Goal: Task Accomplishment & Management: Complete application form

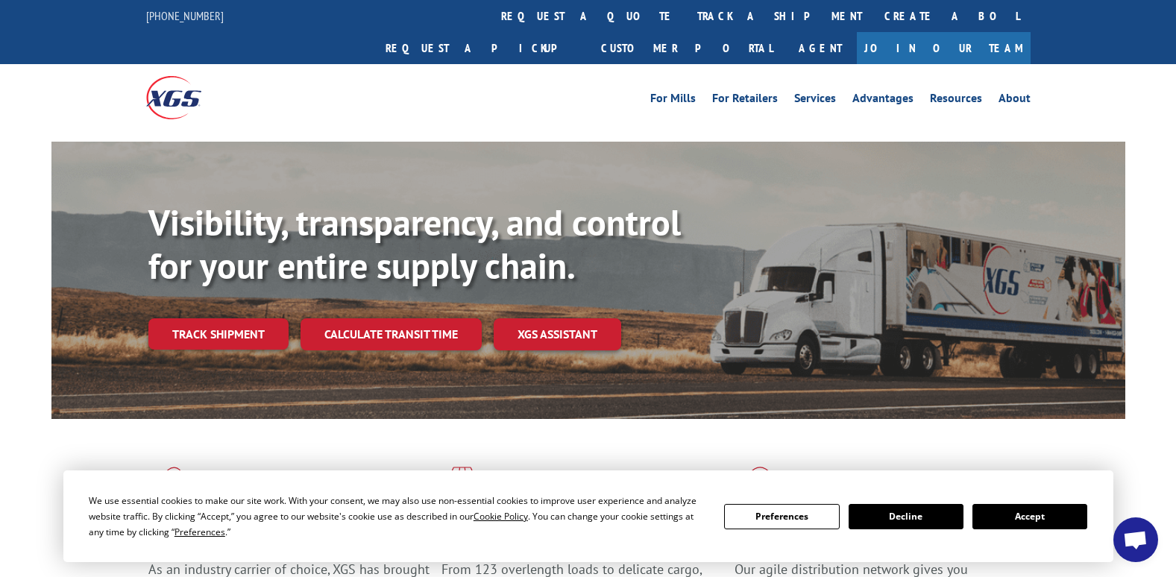
scroll to position [2212, 0]
click at [1025, 517] on button "Accept" at bounding box center [1030, 516] width 115 height 25
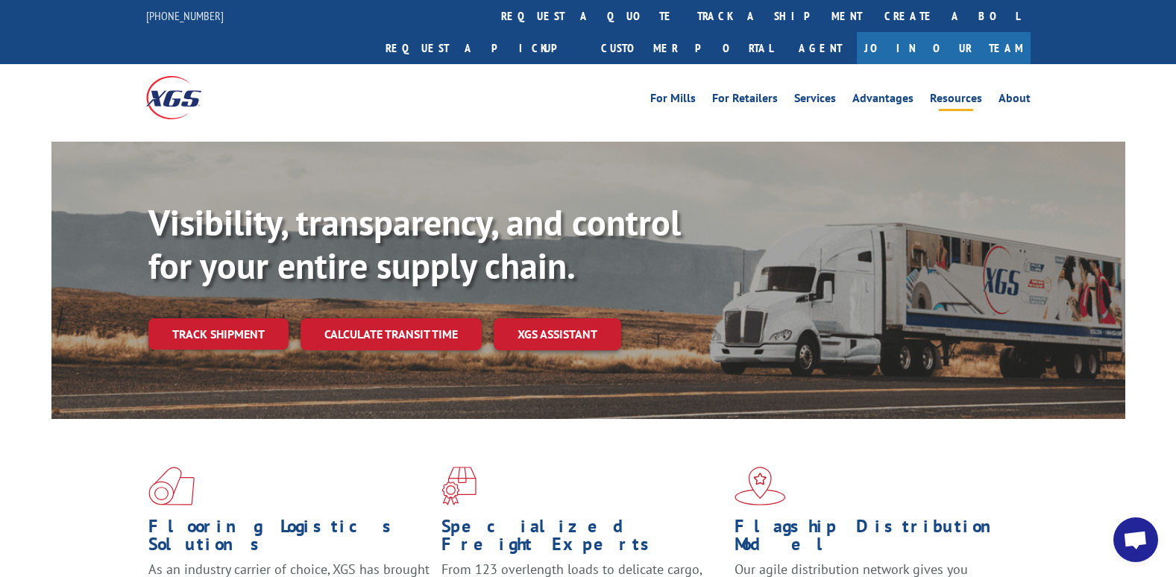
click at [963, 92] on link "Resources" at bounding box center [956, 100] width 52 height 16
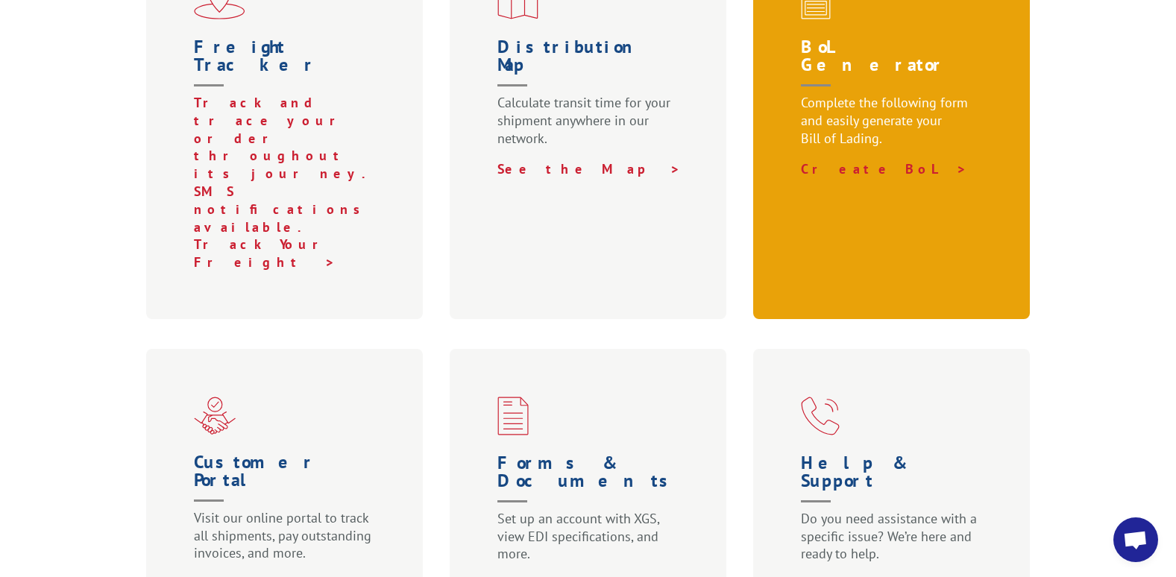
scroll to position [647, 0]
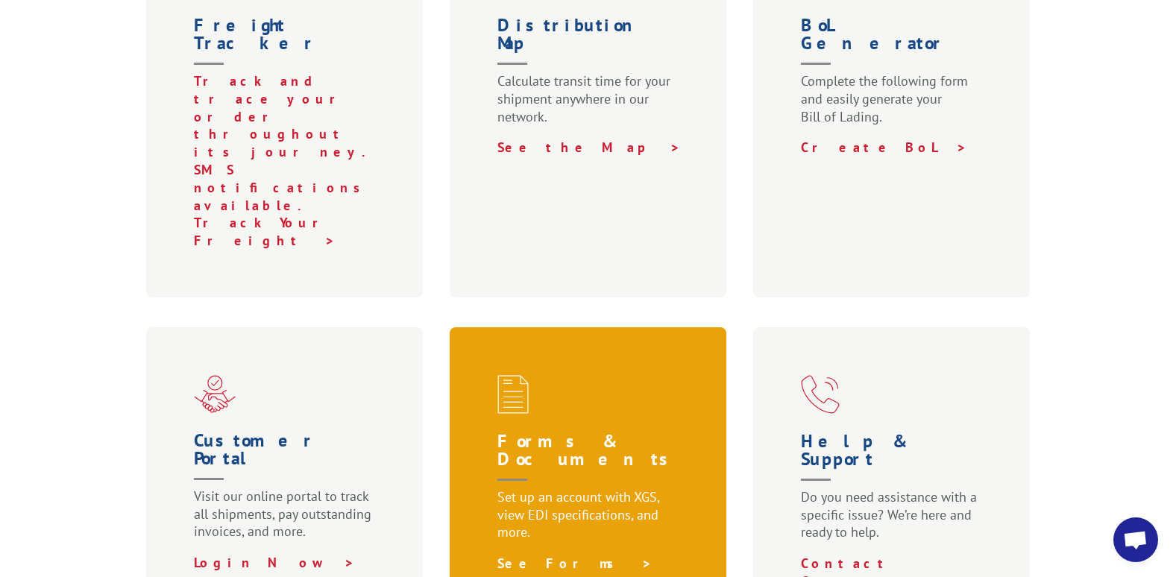
click at [529, 555] on link "See Forms >" at bounding box center [575, 563] width 155 height 17
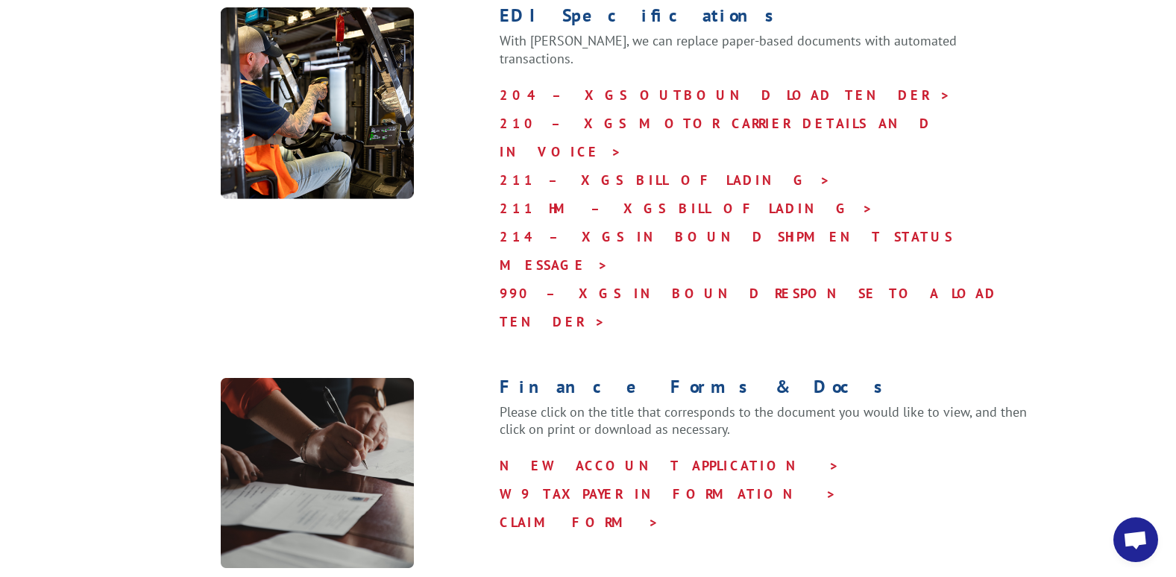
scroll to position [671, 0]
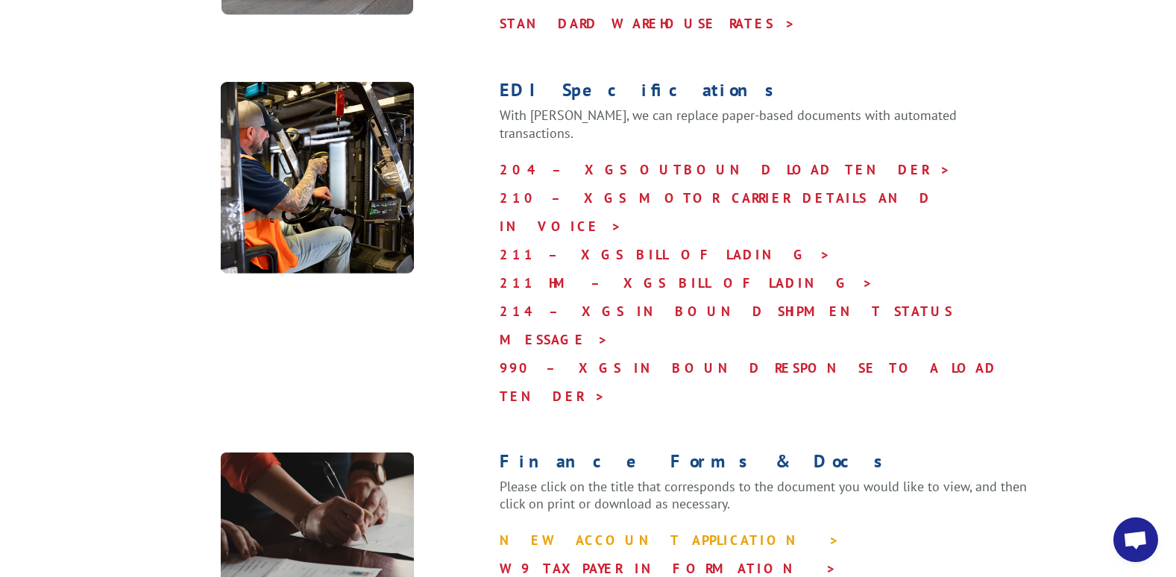
click at [543, 532] on link "NEW ACCOUNT APPLICATION >" at bounding box center [670, 540] width 340 height 17
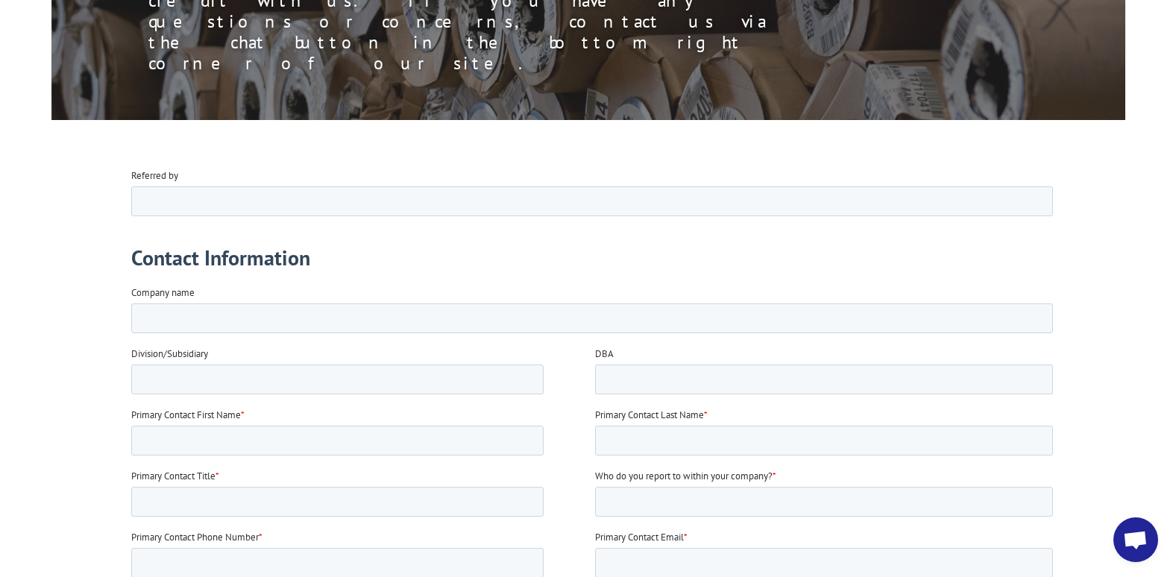
scroll to position [298, 0]
click at [208, 327] on input "Company name" at bounding box center [592, 317] width 922 height 30
type input "ATX Turf LLC"
click at [182, 439] on input "Primary Contact First Name *" at bounding box center [337, 439] width 413 height 30
type input "[PERSON_NAME]"
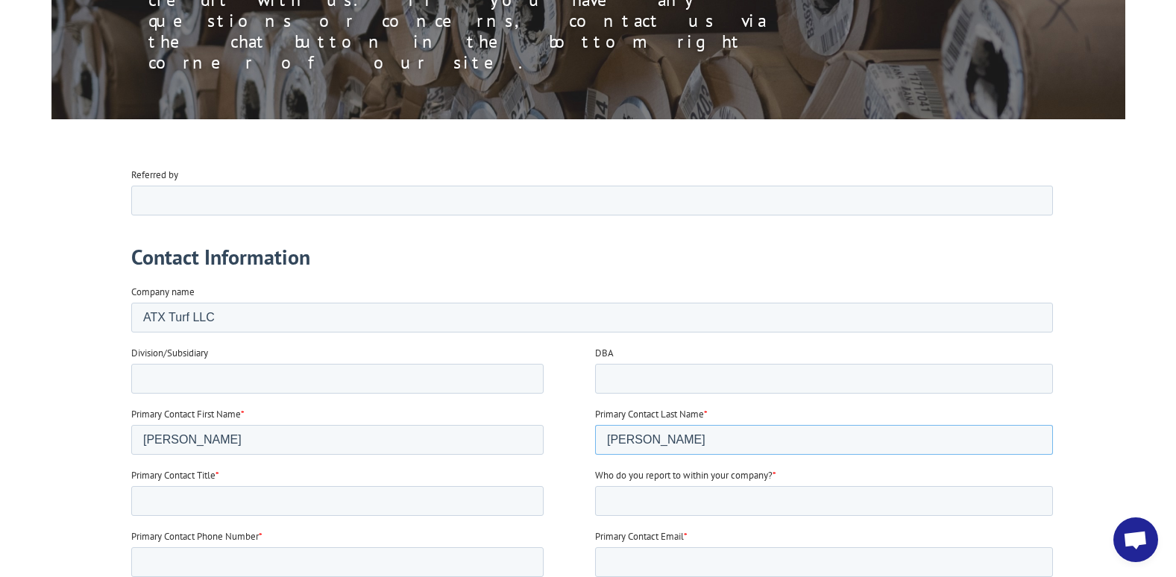
type input "[PERSON_NAME]"
type input "Office Manager"
click at [661, 504] on input "[PERSON_NAME]" at bounding box center [824, 501] width 458 height 30
type input "[PERSON_NAME]"
click at [195, 563] on input "Primary Contact Phone Number *" at bounding box center [337, 562] width 413 height 30
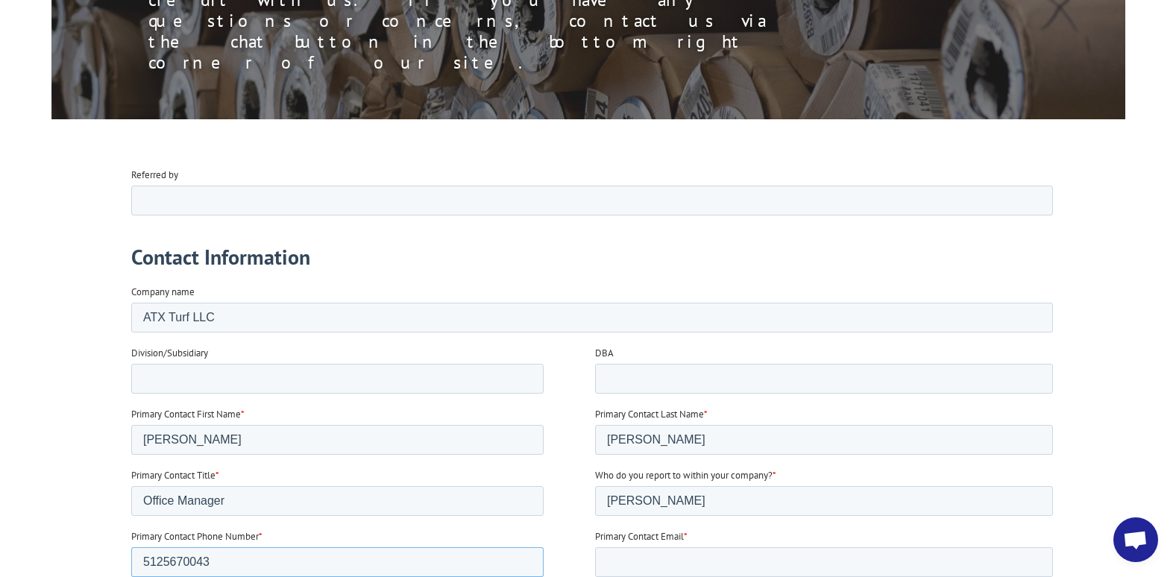
click at [162, 559] on input "5125670043" at bounding box center [337, 562] width 413 height 30
click at [170, 560] on input "[PHONE_NUMBER]" at bounding box center [337, 562] width 413 height 30
type input "("
type input "5125670043"
click at [621, 561] on input "Primary Contact Email *" at bounding box center [824, 562] width 458 height 30
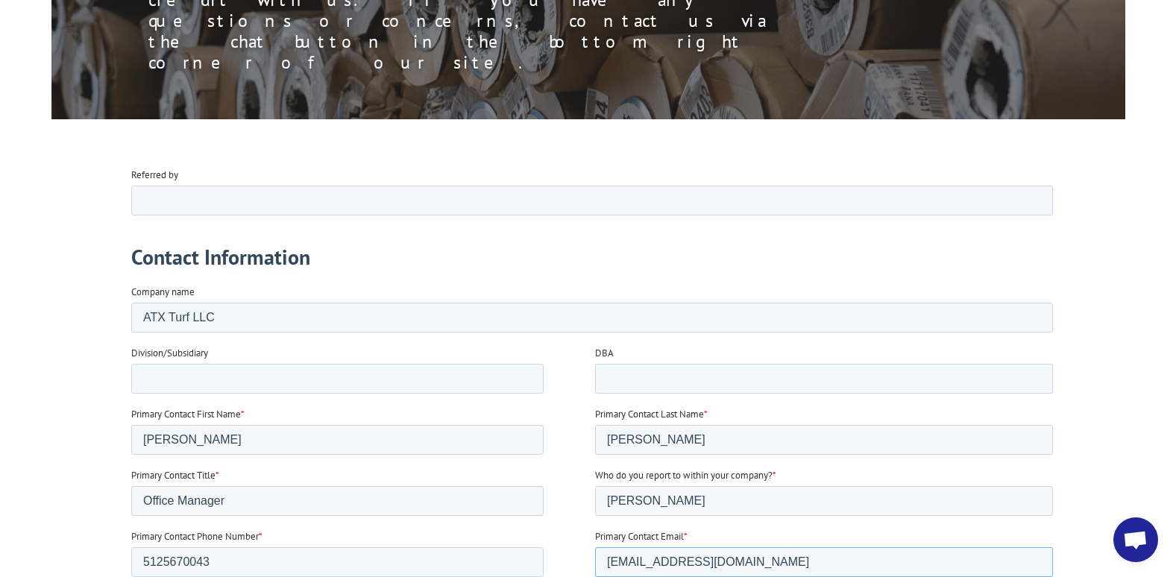
type input "[EMAIL_ADDRESS][DOMAIN_NAME]"
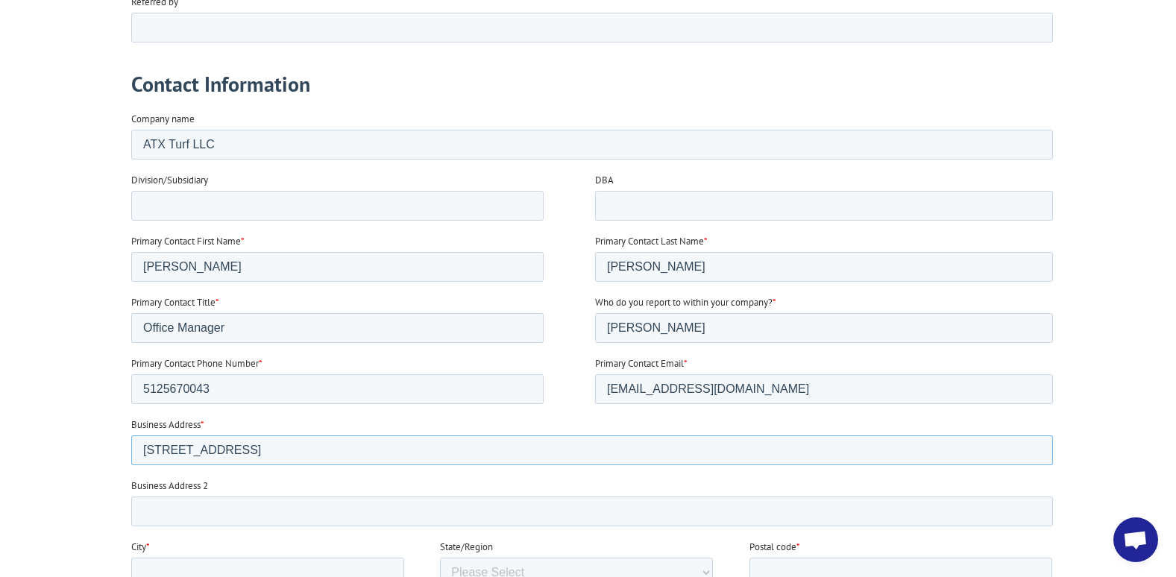
scroll to position [472, 0]
type input "[STREET_ADDRESS]"
click at [161, 512] on input "Business Address 2" at bounding box center [592, 511] width 922 height 30
type input "[STREET_ADDRESS]"
click at [442, 446] on input "[STREET_ADDRESS]" at bounding box center [592, 450] width 922 height 30
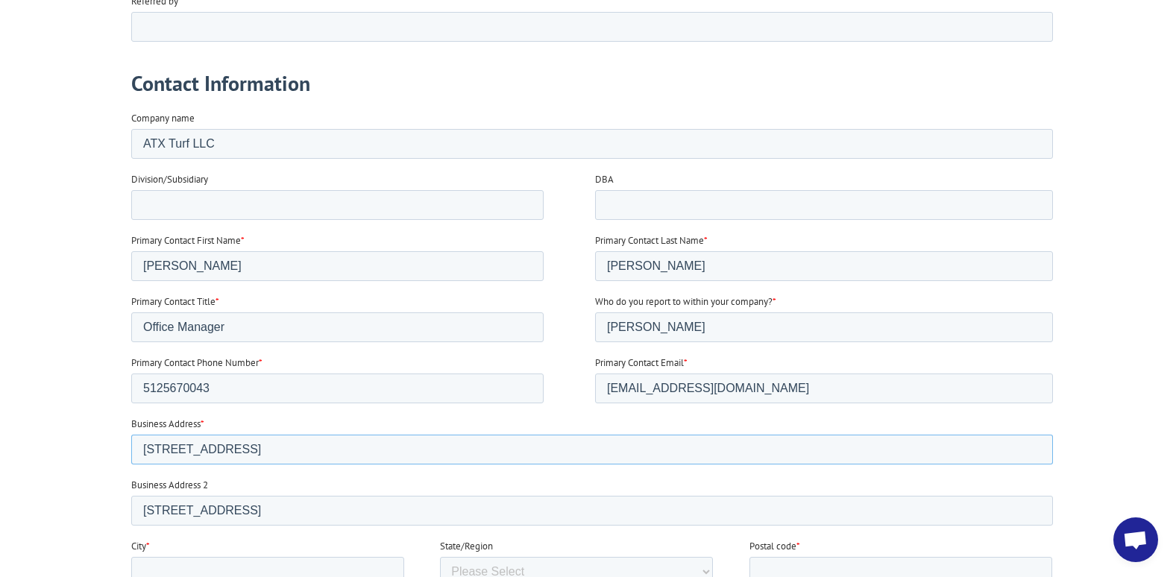
type input "[STREET_ADDRESS]"
click at [377, 505] on input "[STREET_ADDRESS]" at bounding box center [592, 511] width 922 height 30
type input "PO Box 603"
click at [193, 574] on input "City *" at bounding box center [267, 572] width 273 height 30
type input "[GEOGRAPHIC_DATA]"
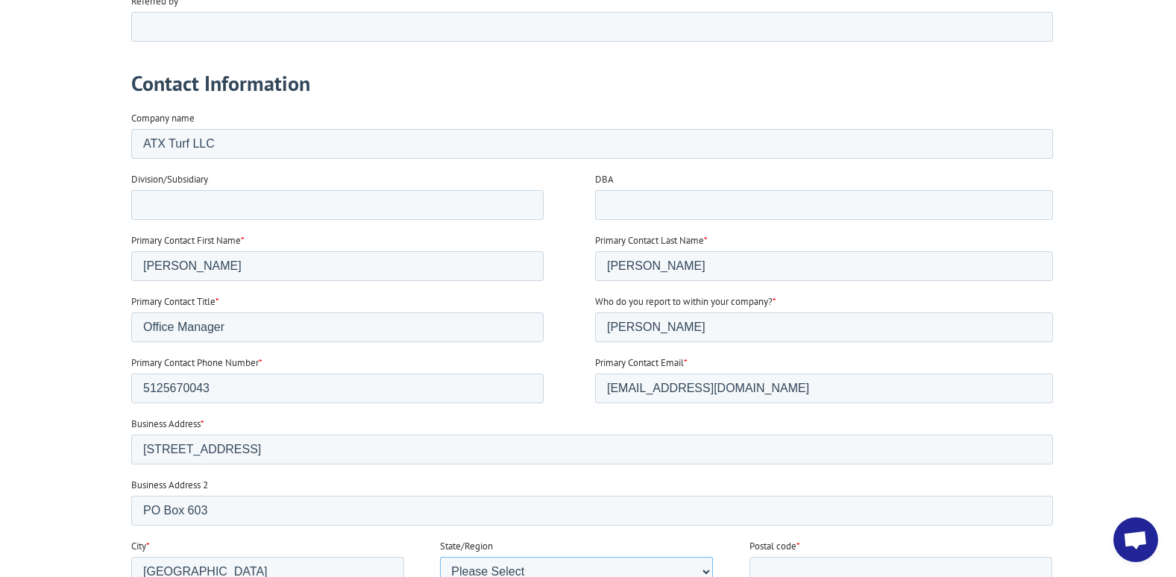
select select "[US_STATE]"
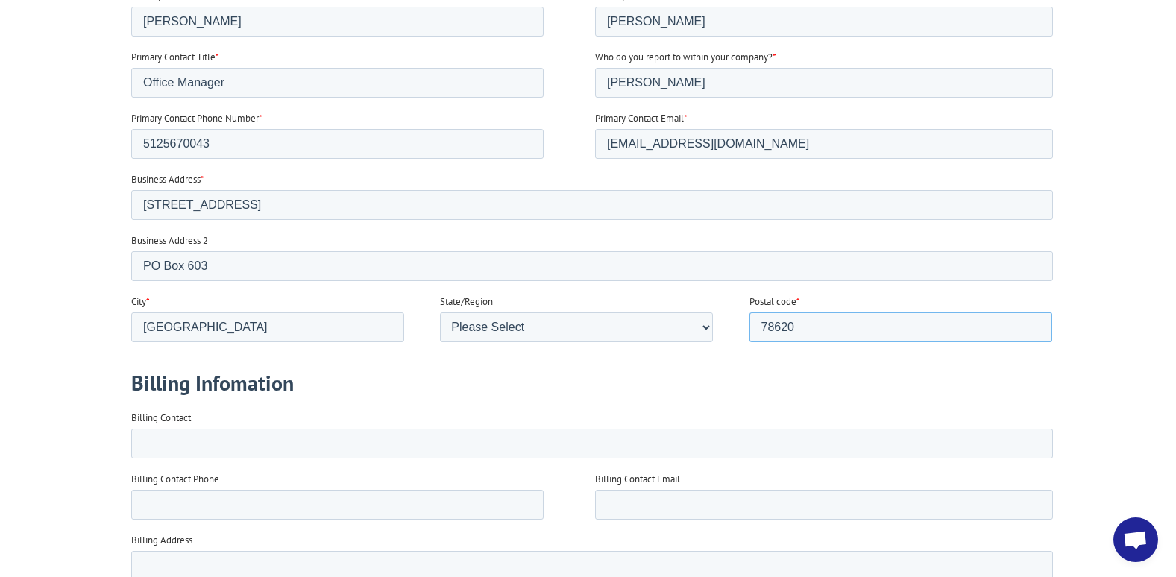
scroll to position [721, 0]
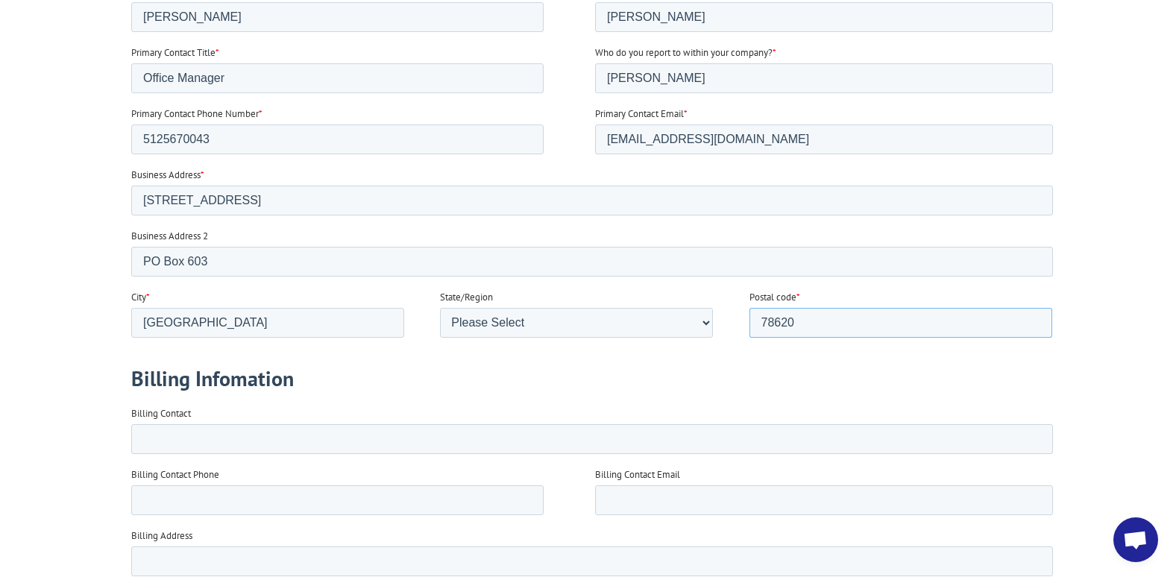
type input "78620"
click at [214, 442] on input "Billing Contact" at bounding box center [592, 439] width 922 height 30
type input "[PERSON_NAME]"
click at [150, 501] on input "Billing Contact Phone" at bounding box center [337, 501] width 413 height 30
type input "5125670043"
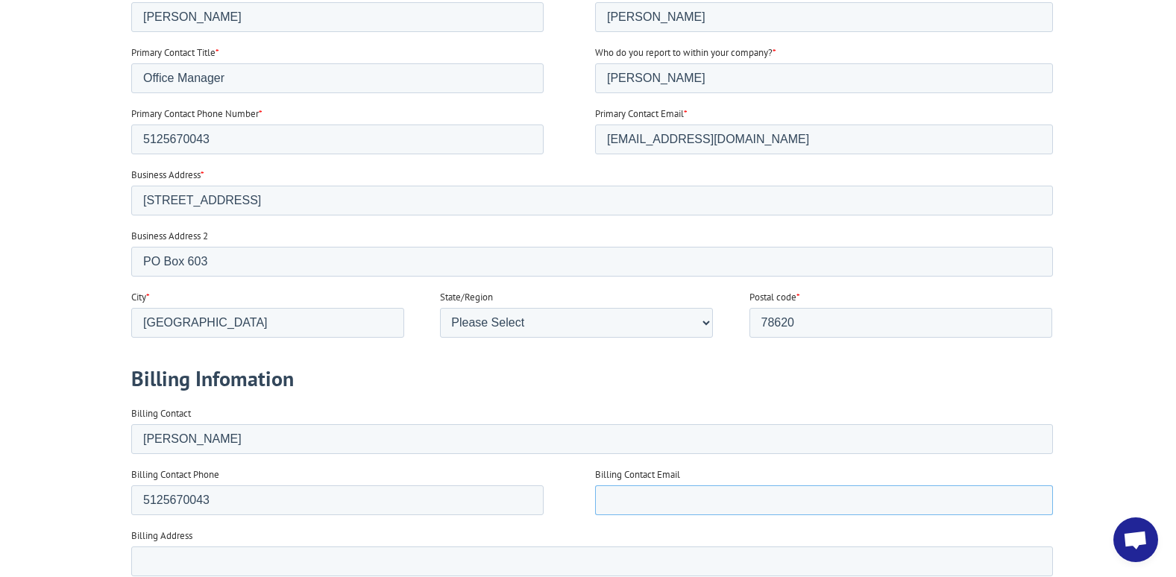
click at [644, 498] on input "Billing Contact Email" at bounding box center [824, 501] width 458 height 30
type input "[EMAIL_ADDRESS][DOMAIN_NAME]"
click at [195, 560] on input "Billing Address" at bounding box center [592, 562] width 922 height 30
type input "PO Box 603"
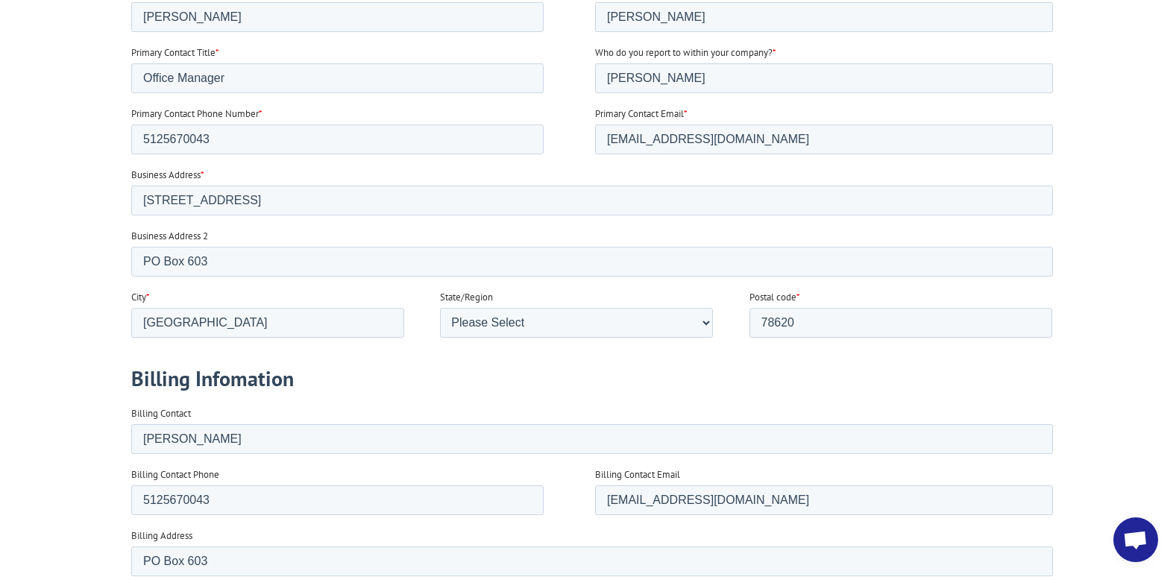
type input "[GEOGRAPHIC_DATA]"
type input "78620"
select select "[US_STATE]"
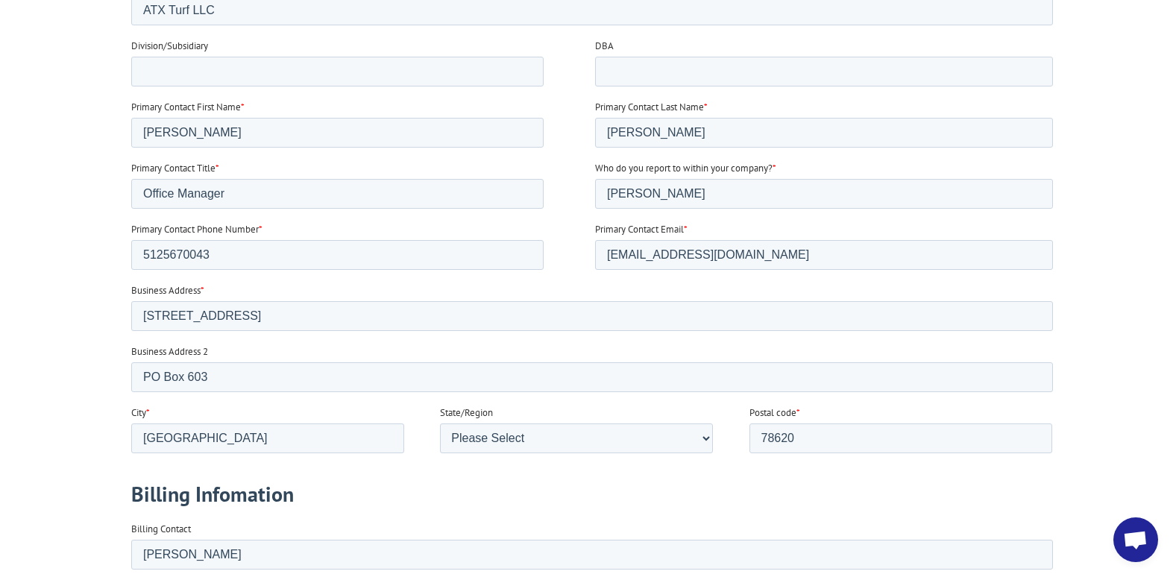
scroll to position [597, 0]
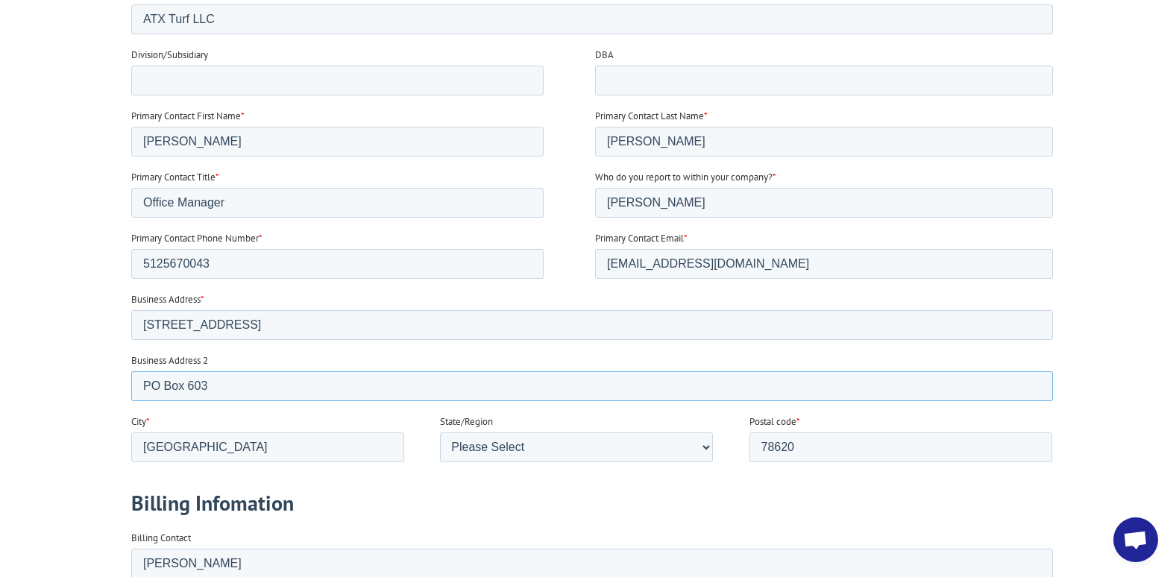
click at [210, 379] on input "PO Box 603" at bounding box center [592, 386] width 922 height 30
type input "P"
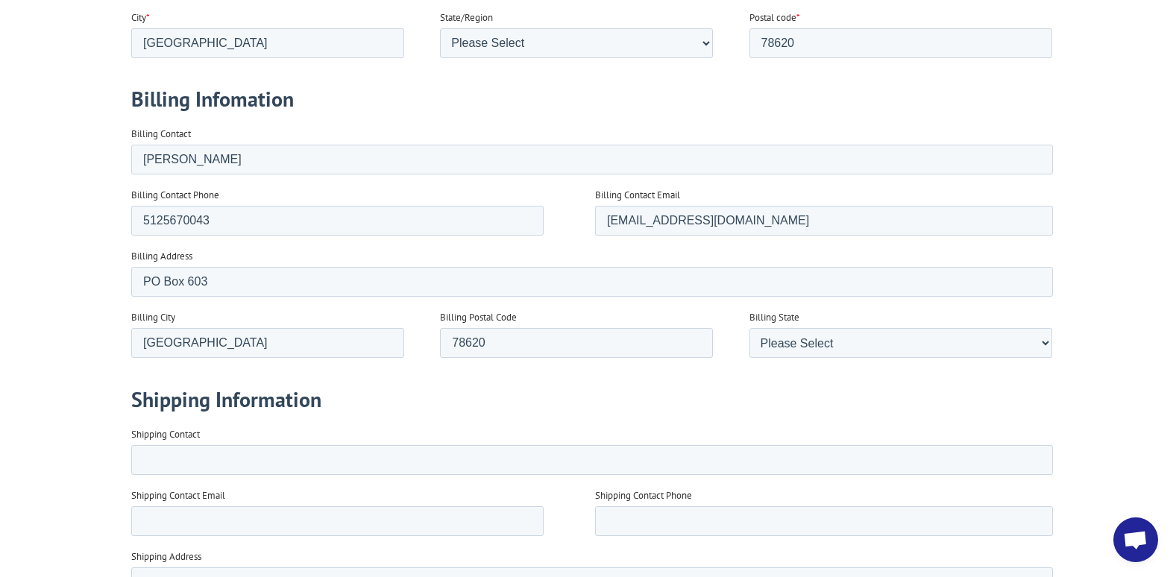
scroll to position [1020, 0]
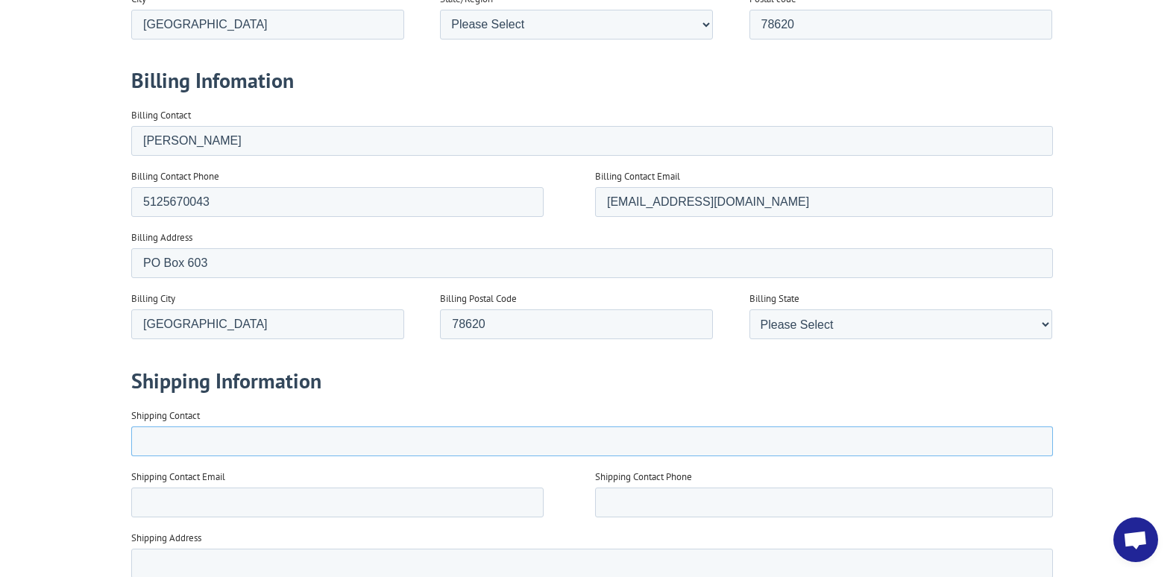
click at [207, 442] on input "Shipping Contact" at bounding box center [592, 442] width 922 height 30
type input "[PERSON_NAME]"
click at [166, 498] on input "Shipping Contact Email" at bounding box center [337, 503] width 413 height 30
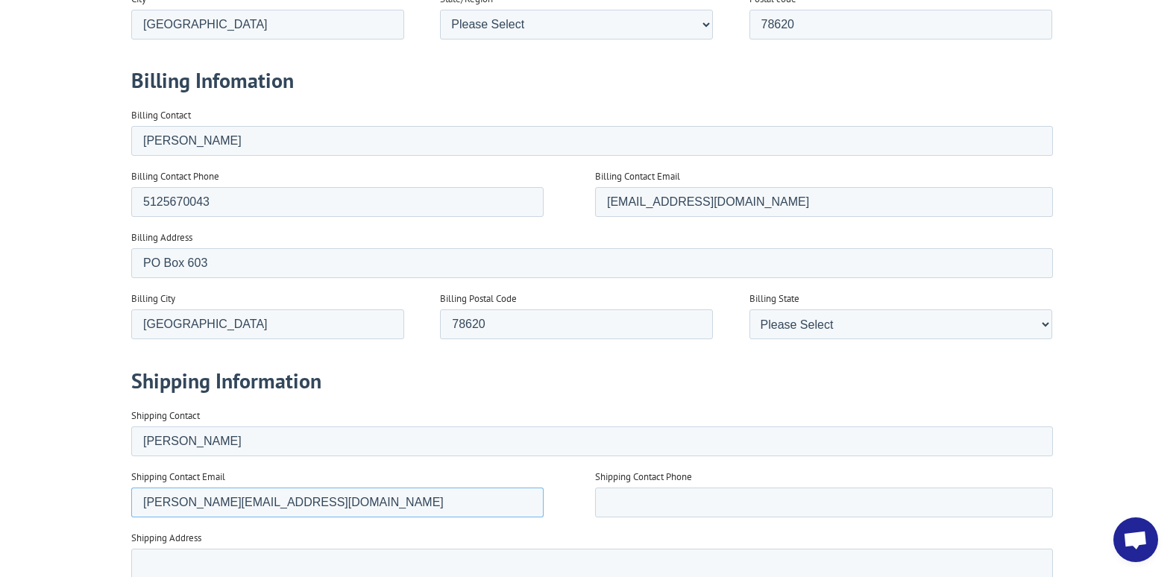
type input "[PERSON_NAME][EMAIL_ADDRESS][DOMAIN_NAME]"
click at [620, 495] on input "Shipping Contact Phone" at bounding box center [824, 503] width 458 height 30
type input "5124707151"
click at [176, 563] on input "Shipping Address" at bounding box center [592, 564] width 922 height 30
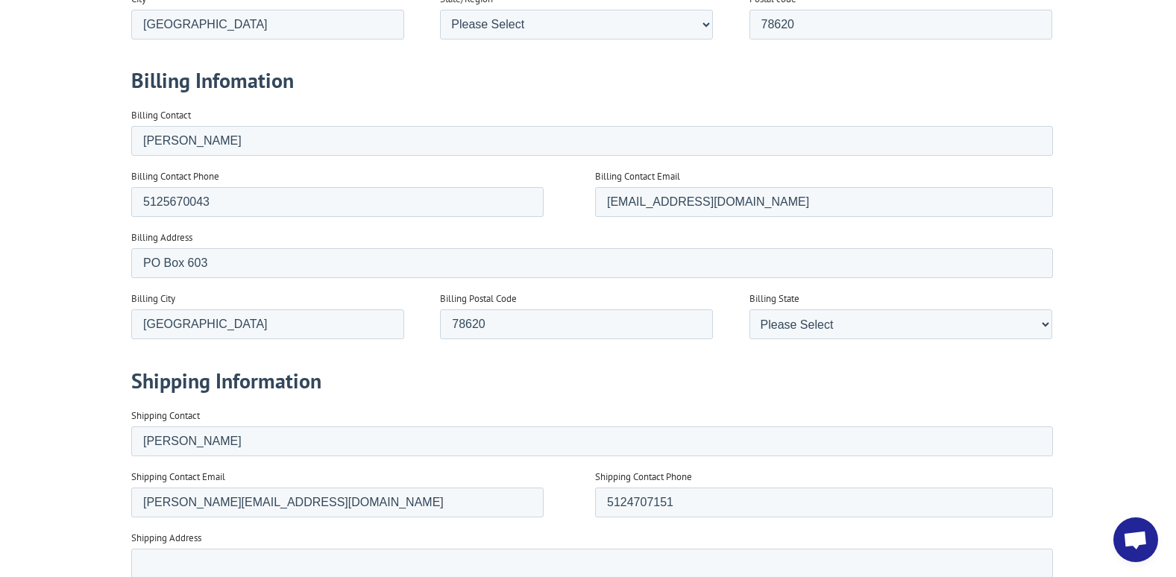
type input "[PERSON_NAME]"
type input "30721"
select select "[US_STATE]"
click at [182, 560] on input "Shipping Address" at bounding box center [592, 564] width 922 height 30
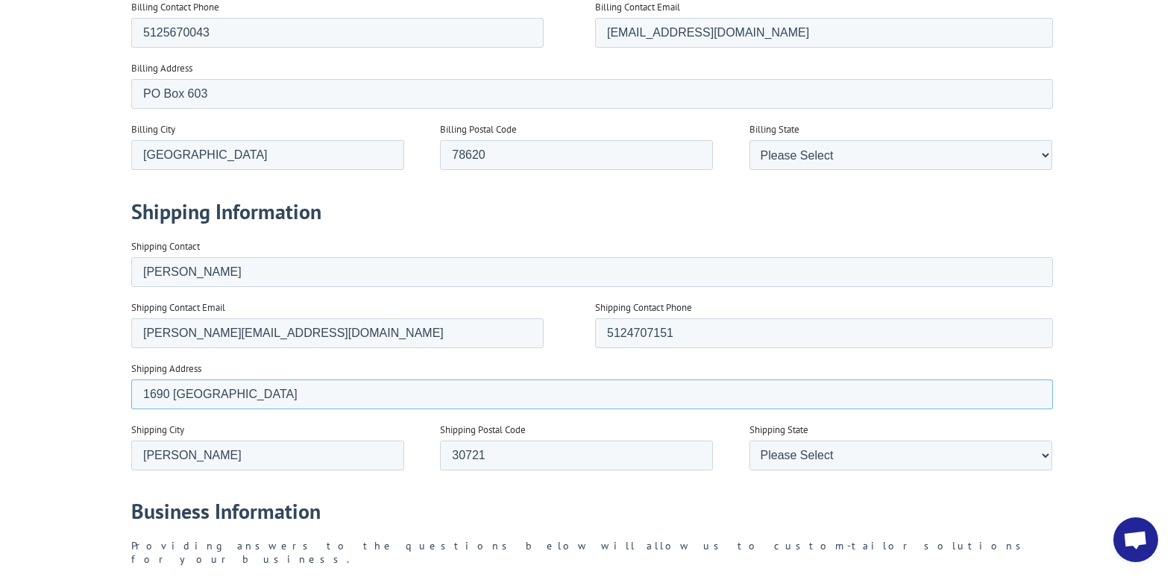
scroll to position [1194, 0]
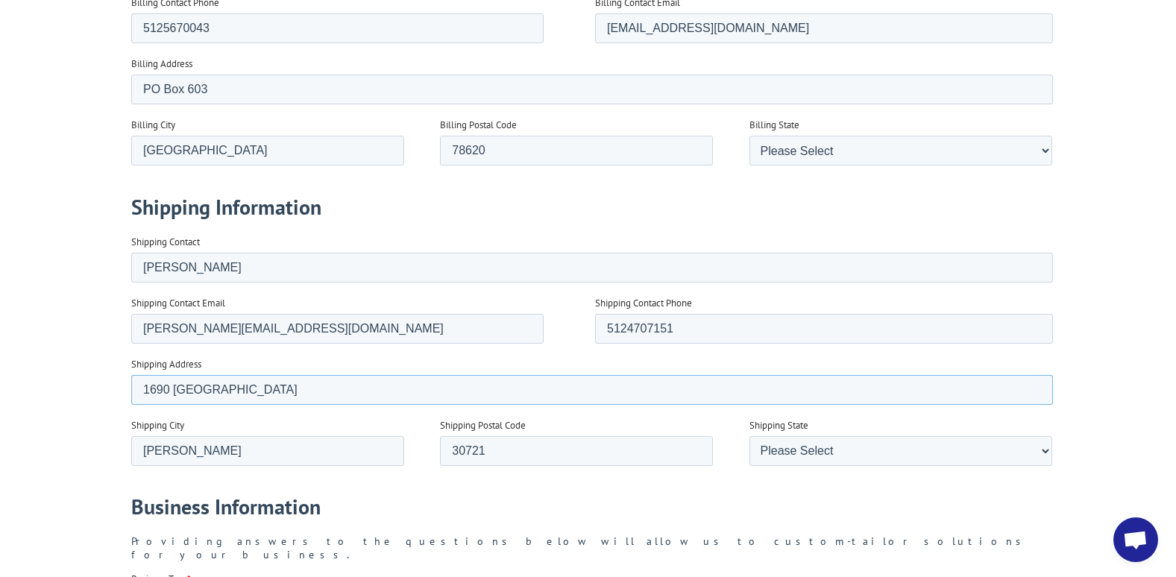
type input "1690 [GEOGRAPHIC_DATA]"
click at [498, 451] on input "30721" at bounding box center [575, 451] width 273 height 30
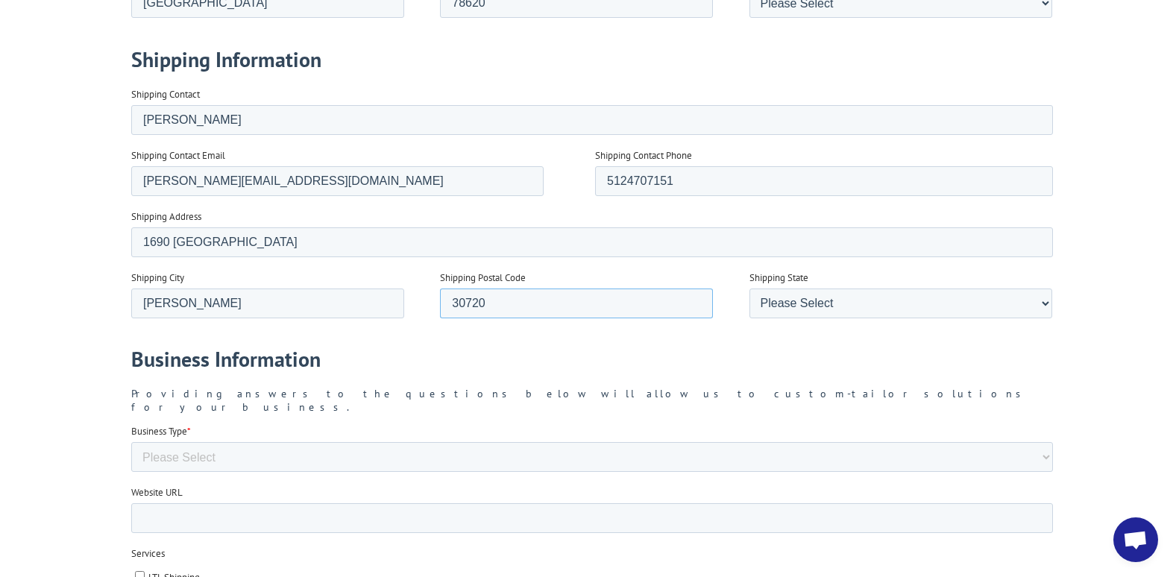
scroll to position [1343, 0]
type input "30720"
click at [205, 441] on select "Please Select Flooring Mill, Manufacturer, or Importer Manufacturer - Other Nat…" at bounding box center [592, 456] width 922 height 30
select select "Turf Compant"
click at [131, 471] on select "Please Select Flooring Mill, Manufacturer, or Importer Manufacturer - Other Nat…" at bounding box center [592, 456] width 922 height 30
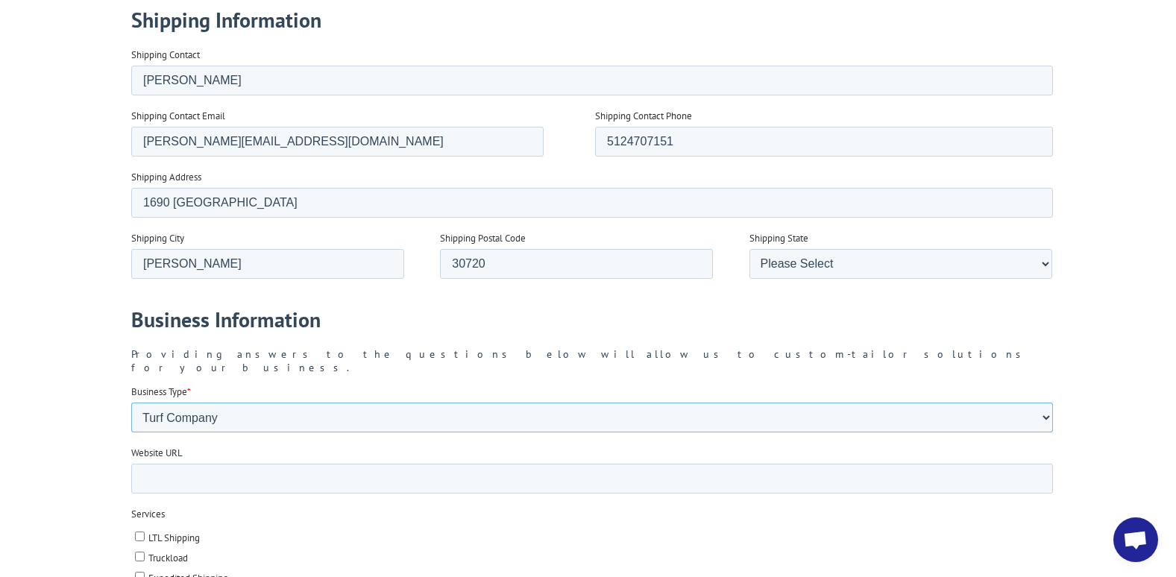
scroll to position [1393, 0]
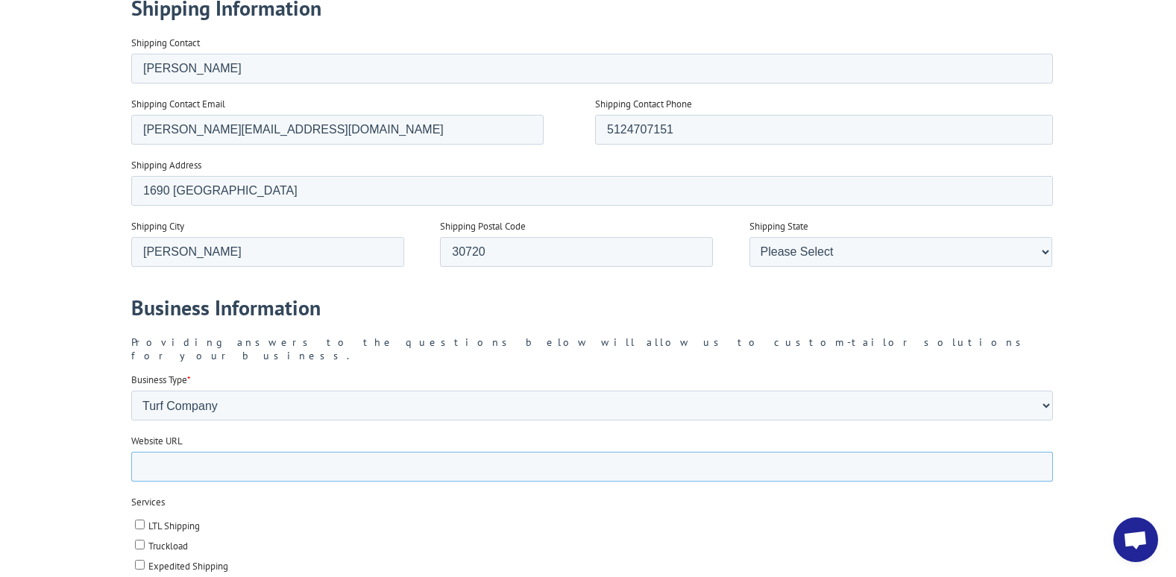
click at [162, 452] on input "Website URL" at bounding box center [592, 467] width 922 height 30
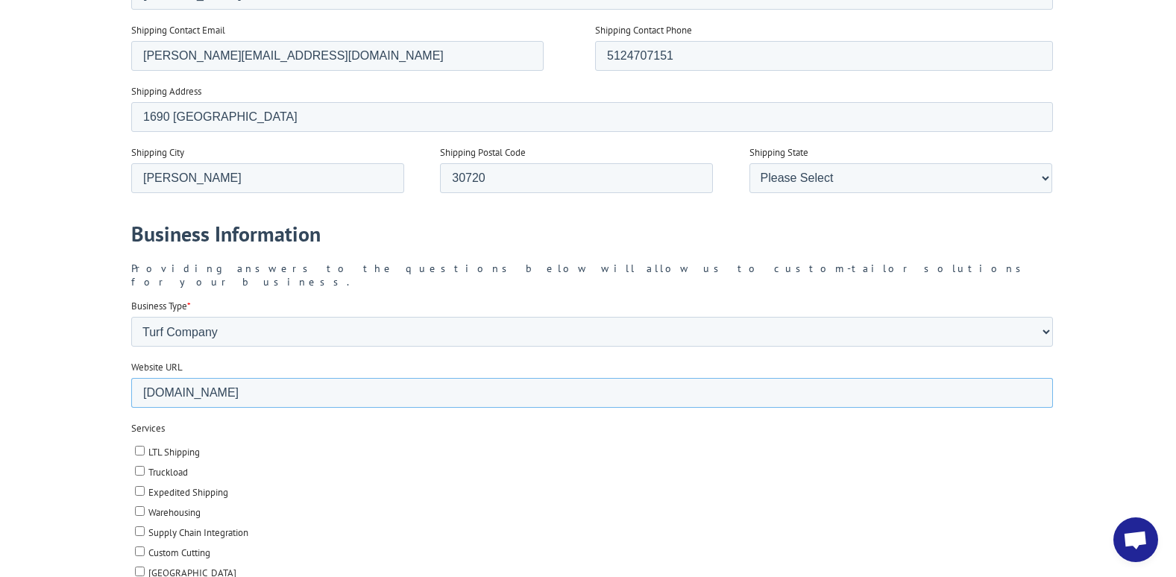
scroll to position [1467, 0]
type input "[DOMAIN_NAME]"
click at [138, 445] on input "LTL Shipping" at bounding box center [139, 450] width 10 height 10
checkbox input "true"
click at [142, 465] on input "Truckload" at bounding box center [139, 470] width 10 height 10
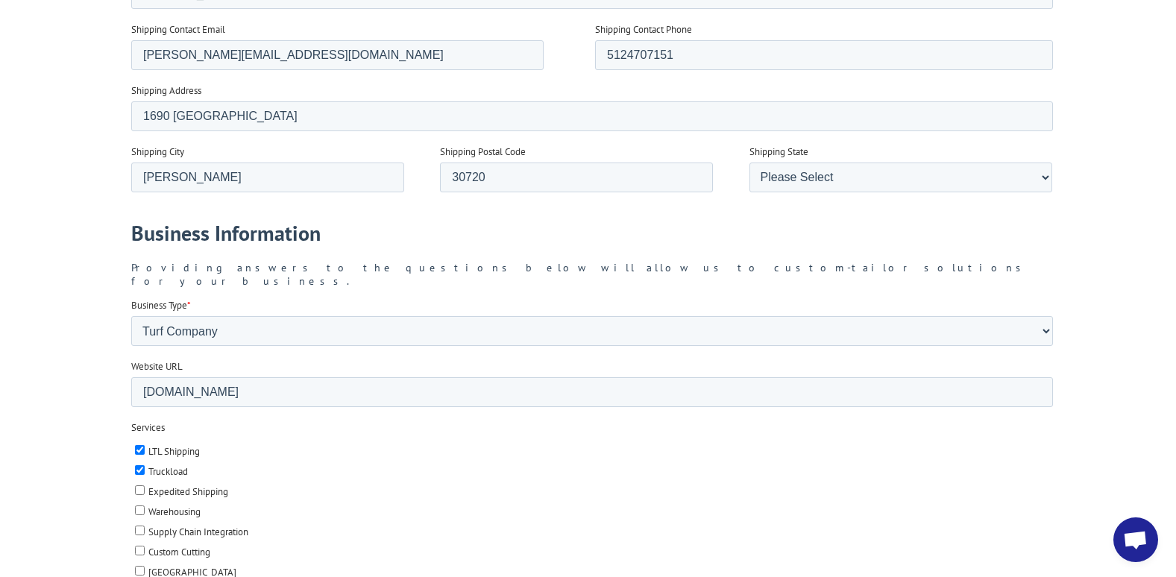
checkbox input "true"
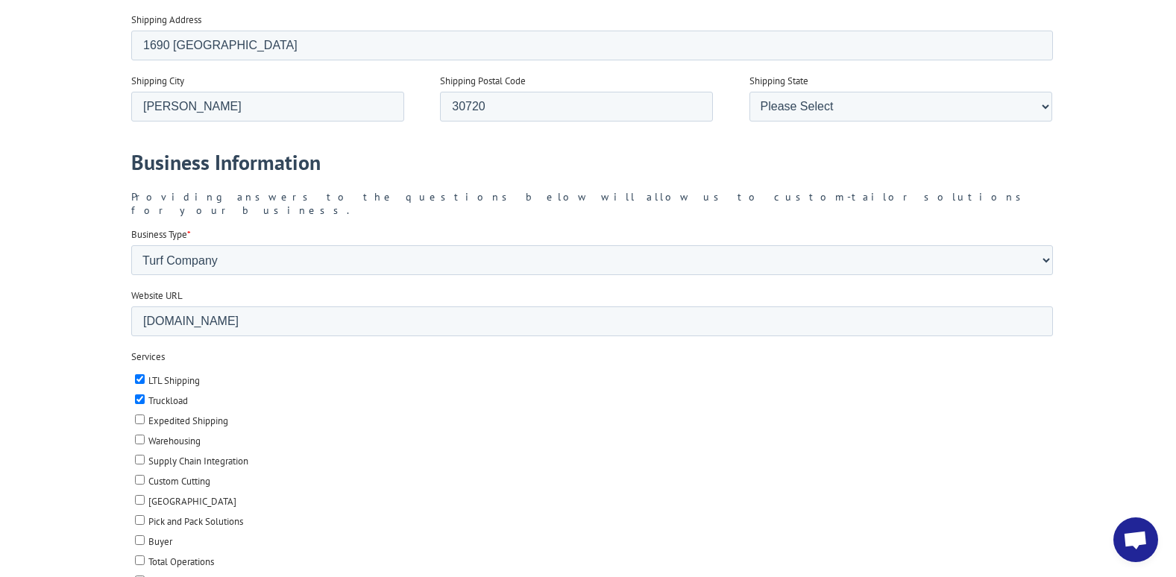
scroll to position [1542, 0]
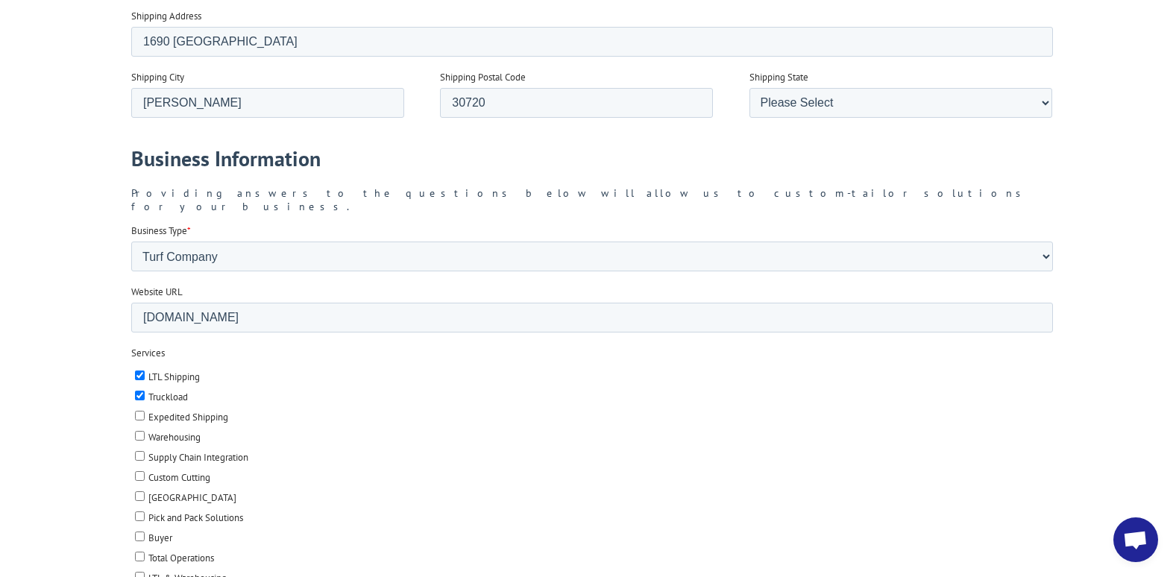
click at [141, 572] on input "LTL & Warehousing" at bounding box center [139, 577] width 10 height 10
checkbox input "true"
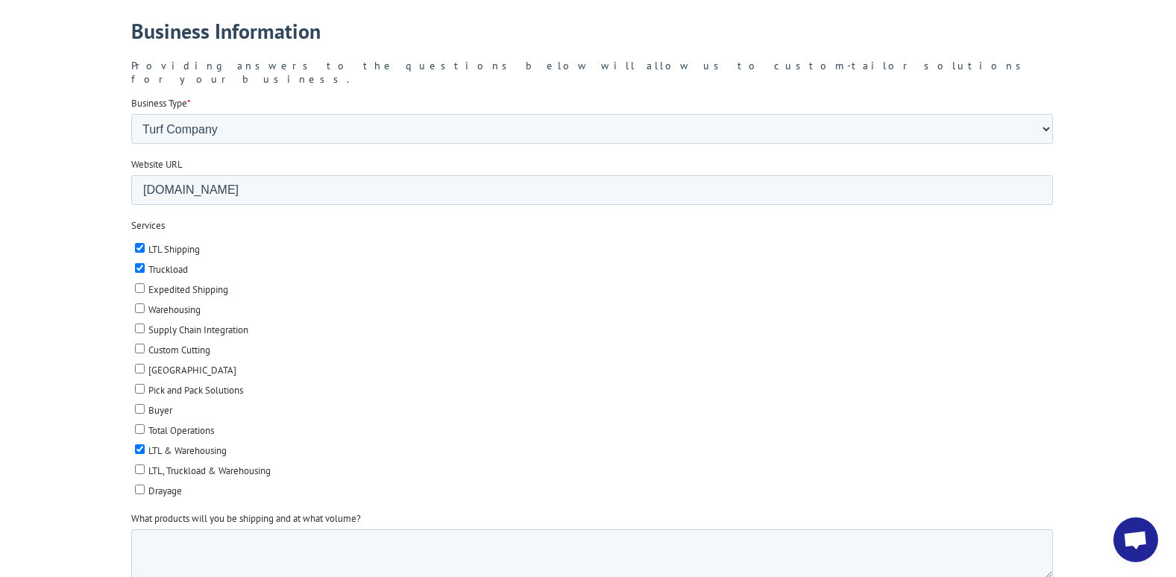
scroll to position [1691, 0]
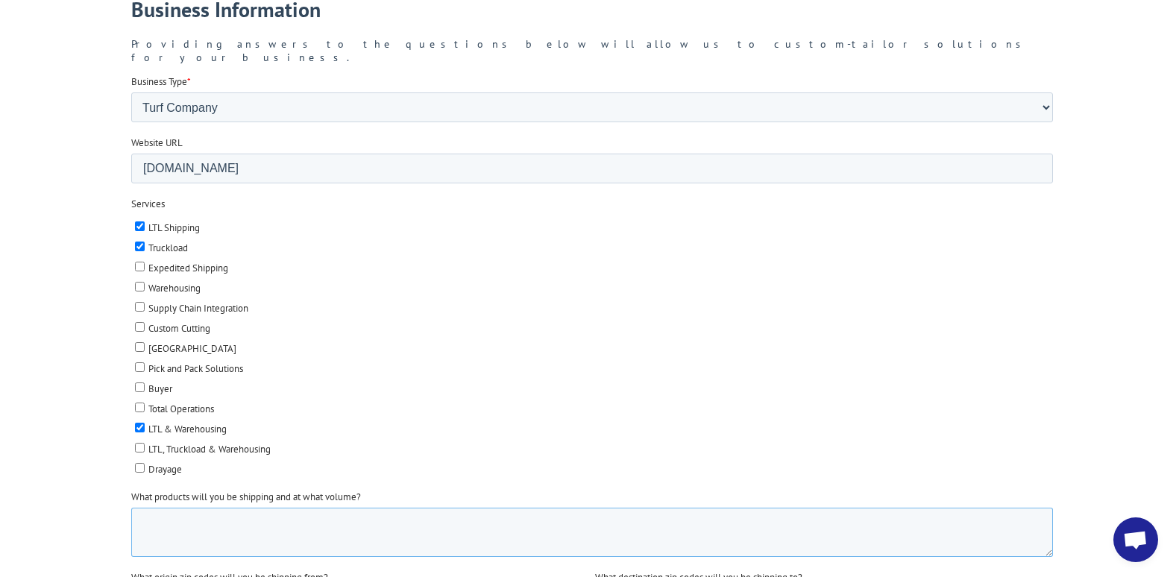
click at [205, 517] on textarea "What products will you be shipping and at what volume?" at bounding box center [592, 532] width 922 height 49
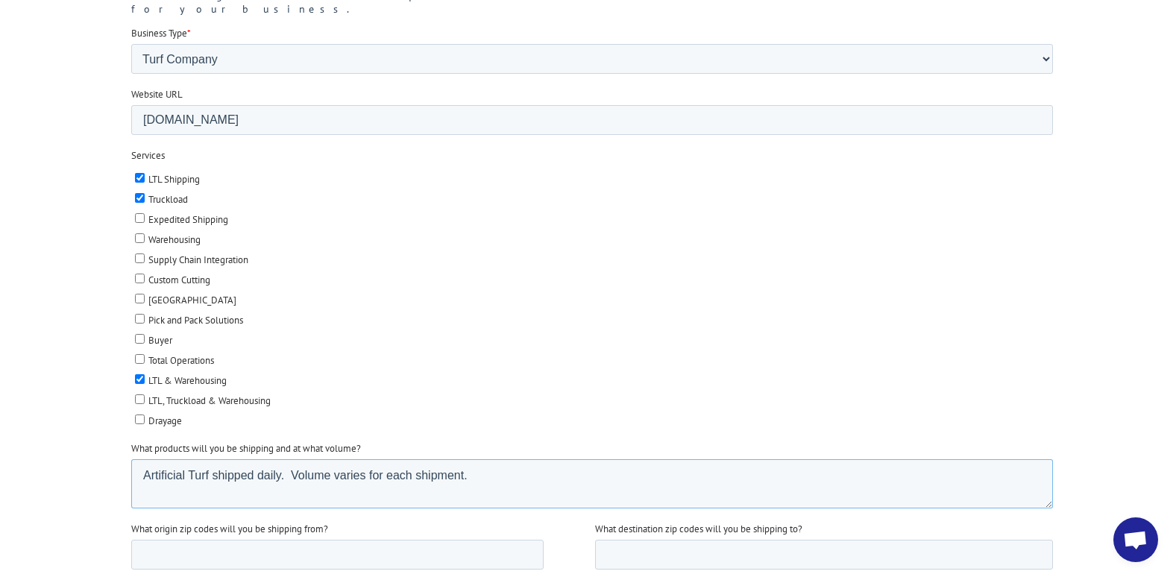
scroll to position [1740, 0]
type textarea "Artificial Turf shipped daily. Volume varies for each shipment."
click at [145, 540] on input "What origin zip codes will you be shipping from?" at bounding box center [337, 554] width 413 height 30
type input "30720, 30721, 30705"
click at [648, 541] on input "What destination zip codes will you be shipping to?" at bounding box center [824, 554] width 458 height 30
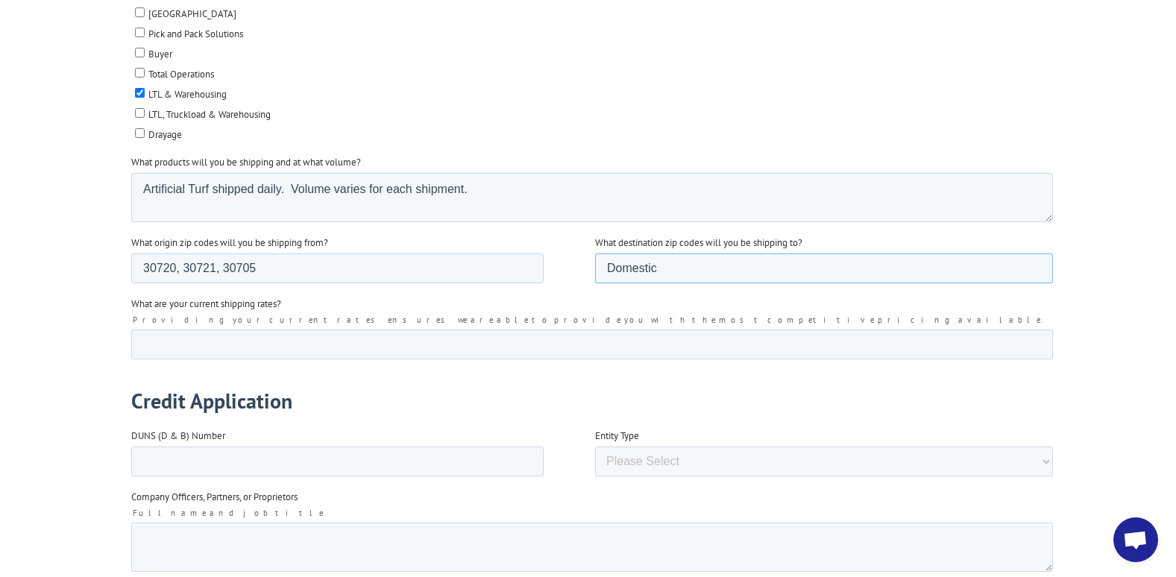
scroll to position [2039, 0]
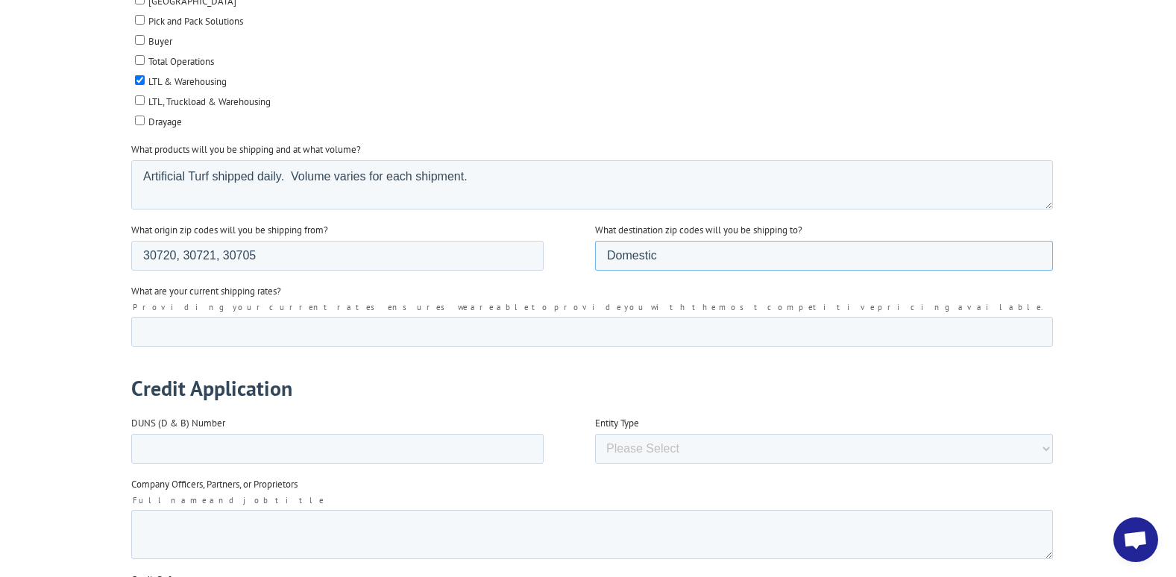
type input "Domestic"
click at [184, 321] on input "What are your current shipping rates?" at bounding box center [592, 332] width 922 height 30
type input "n/a"
click at [150, 434] on input "DUNS (D & B) Number" at bounding box center [337, 449] width 413 height 30
click at [609, 434] on select "Please Select Corporation Partnership Limited Liability Company (LLC) Sole Prop…" at bounding box center [824, 449] width 458 height 30
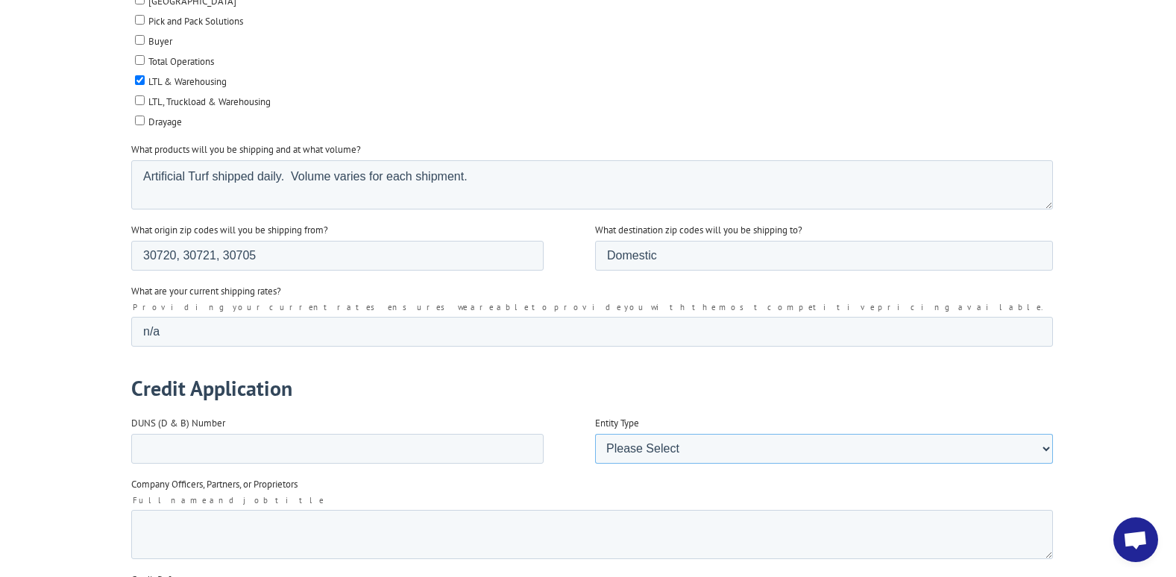
select select "Limited Liability Company (LLC)"
click at [595, 464] on select "Please Select Corporation Partnership Limited Liability Company (LLC) Sole Prop…" at bounding box center [824, 449] width 458 height 30
click at [168, 510] on textarea "Company Officers, Partners, or Proprietors" at bounding box center [592, 534] width 922 height 49
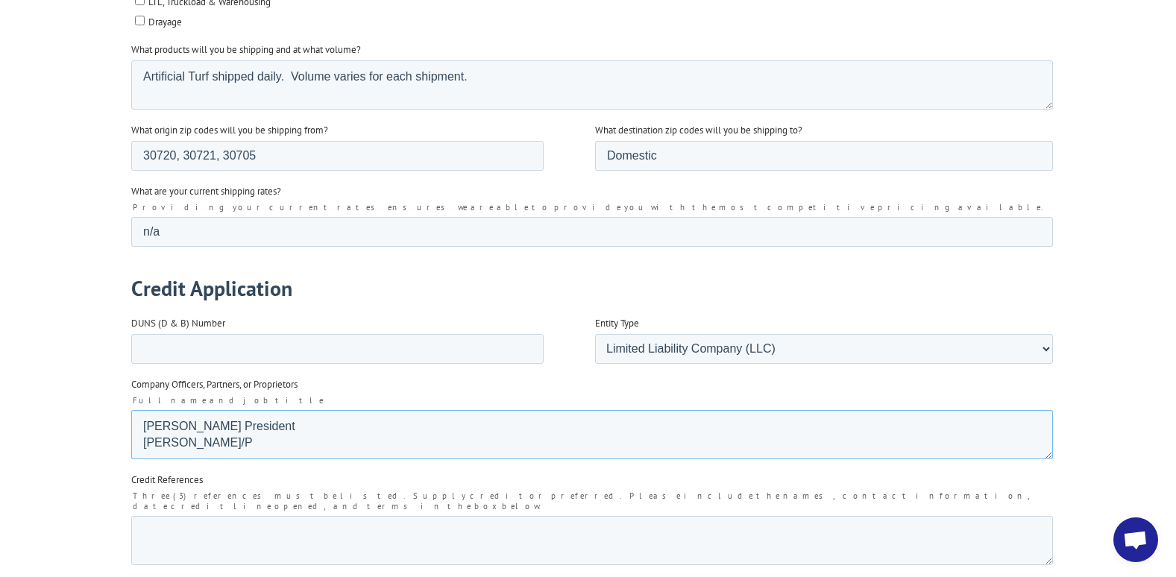
scroll to position [2163, 0]
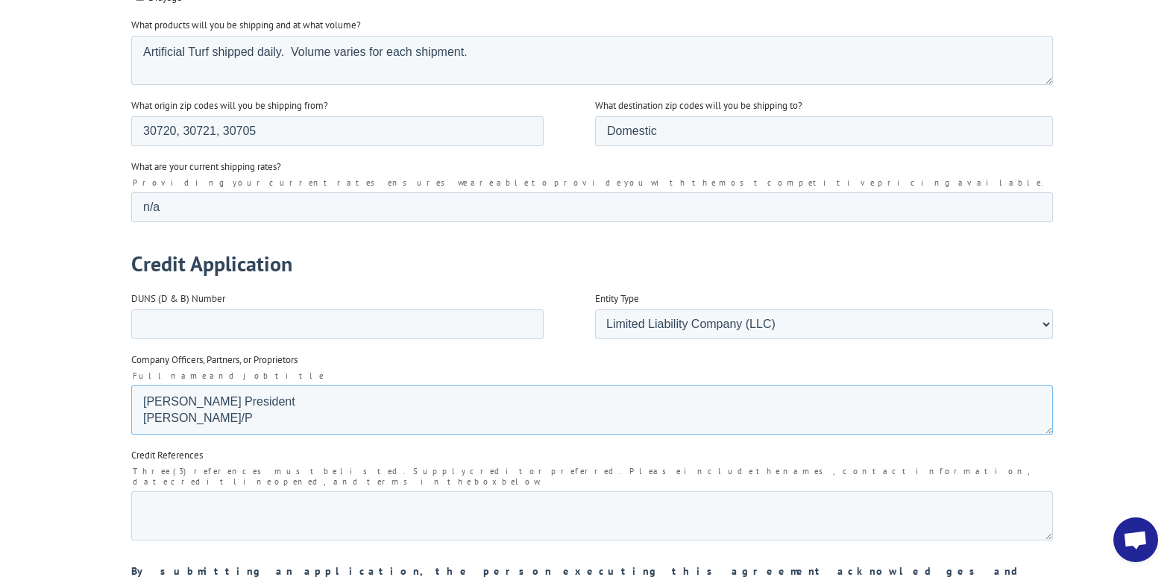
type textarea "[PERSON_NAME] President [PERSON_NAME]/P"
click at [139, 492] on textarea "Credit References" at bounding box center [592, 516] width 922 height 49
click at [142, 492] on textarea "UPS Acc't # FG0601 /" at bounding box center [592, 516] width 922 height 49
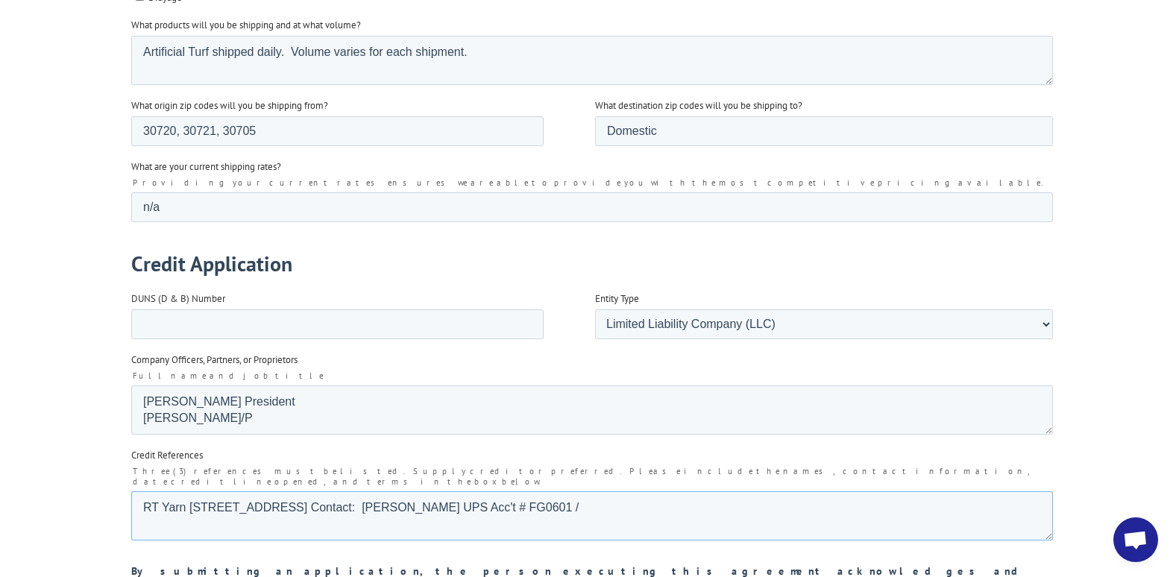
click at [444, 492] on textarea "RT Yarn [STREET_ADDRESS] Contact: [PERSON_NAME] UPS Acc't # FG0601 /" at bounding box center [592, 516] width 922 height 49
click at [517, 492] on textarea "RT Yarn [STREET_ADDRESS] Contact: [PERSON_NAME] UPS Acc't # FG0601 /" at bounding box center [592, 516] width 922 height 49
click at [175, 502] on textarea "RT Yarn [STREET_ADDRESS] Contact: [PERSON_NAME] 706.934-3271 [PERSON_NAME] UPS …" at bounding box center [592, 516] width 922 height 49
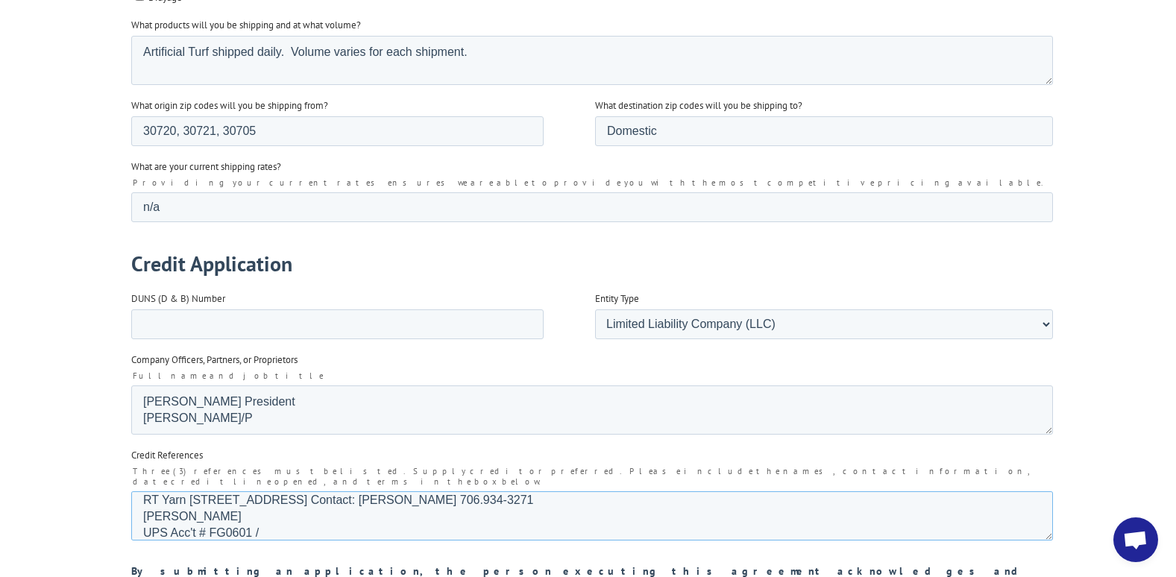
click at [267, 506] on textarea "RT Yarn [STREET_ADDRESS] Contact: [PERSON_NAME] 706.934-3271 [PERSON_NAME] UPS …" at bounding box center [592, 516] width 922 height 49
click at [180, 492] on textarea "RT Yarn [STREET_ADDRESS] Contact: [PERSON_NAME] 706.934-3271 [PERSON_NAME] UPS …" at bounding box center [592, 516] width 922 height 49
click at [518, 504] on textarea "RT Yarn [STREET_ADDRESS] Contact: [PERSON_NAME] 706.934-3271 UPS Acc't # FG0601…" at bounding box center [592, 516] width 922 height 49
click at [603, 492] on textarea "RT Yarn [STREET_ADDRESS] Contact: [PERSON_NAME] 706.934-3271 UPS Acc't # FG0601…" at bounding box center [592, 516] width 922 height 49
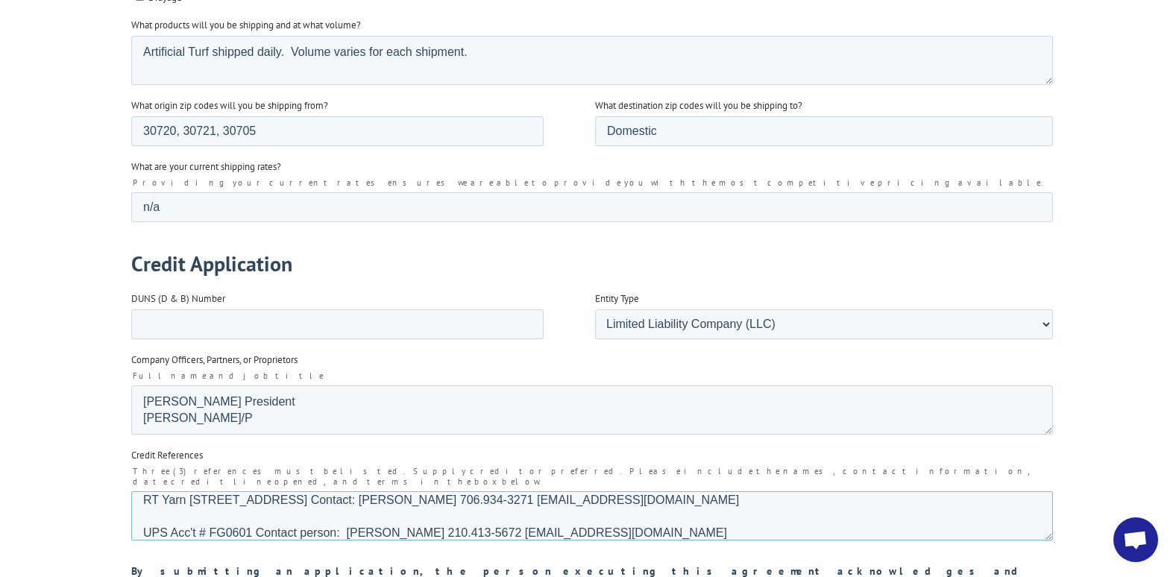
click at [145, 492] on textarea "RT Yarn [STREET_ADDRESS] Contact: [PERSON_NAME] 706.934-3271 [EMAIL_ADDRESS][DO…" at bounding box center [592, 516] width 922 height 49
type textarea "RT Yarn [STREET_ADDRESS] Contact: [PERSON_NAME] 706.934-3271 [EMAIL_ADDRESS][DO…"
